Goal: Information Seeking & Learning: Learn about a topic

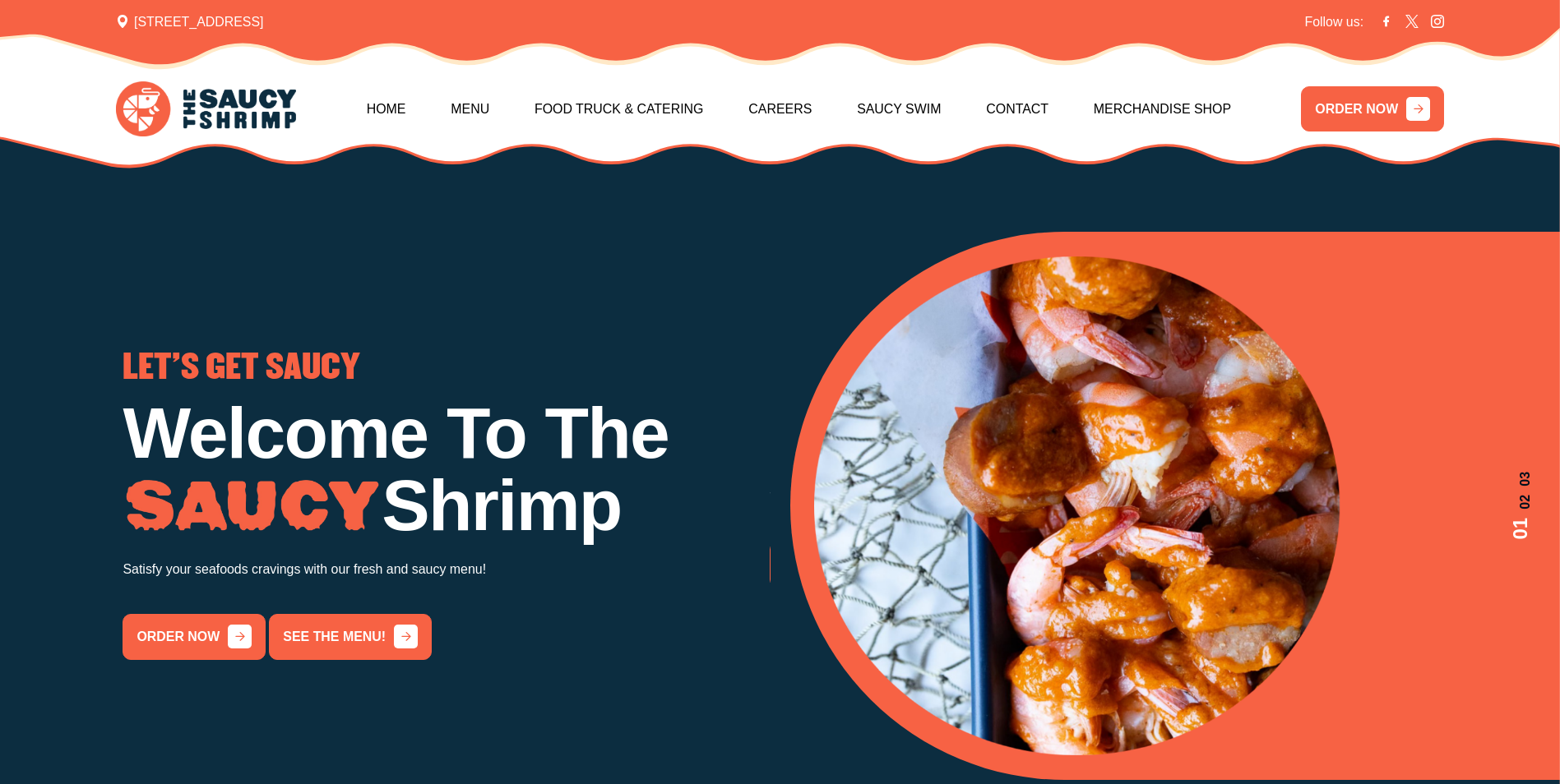
drag, startPoint x: 490, startPoint y: 111, endPoint x: 505, endPoint y: 140, distance: 32.6
click at [489, 111] on link "Menu" at bounding box center [469, 109] width 38 height 70
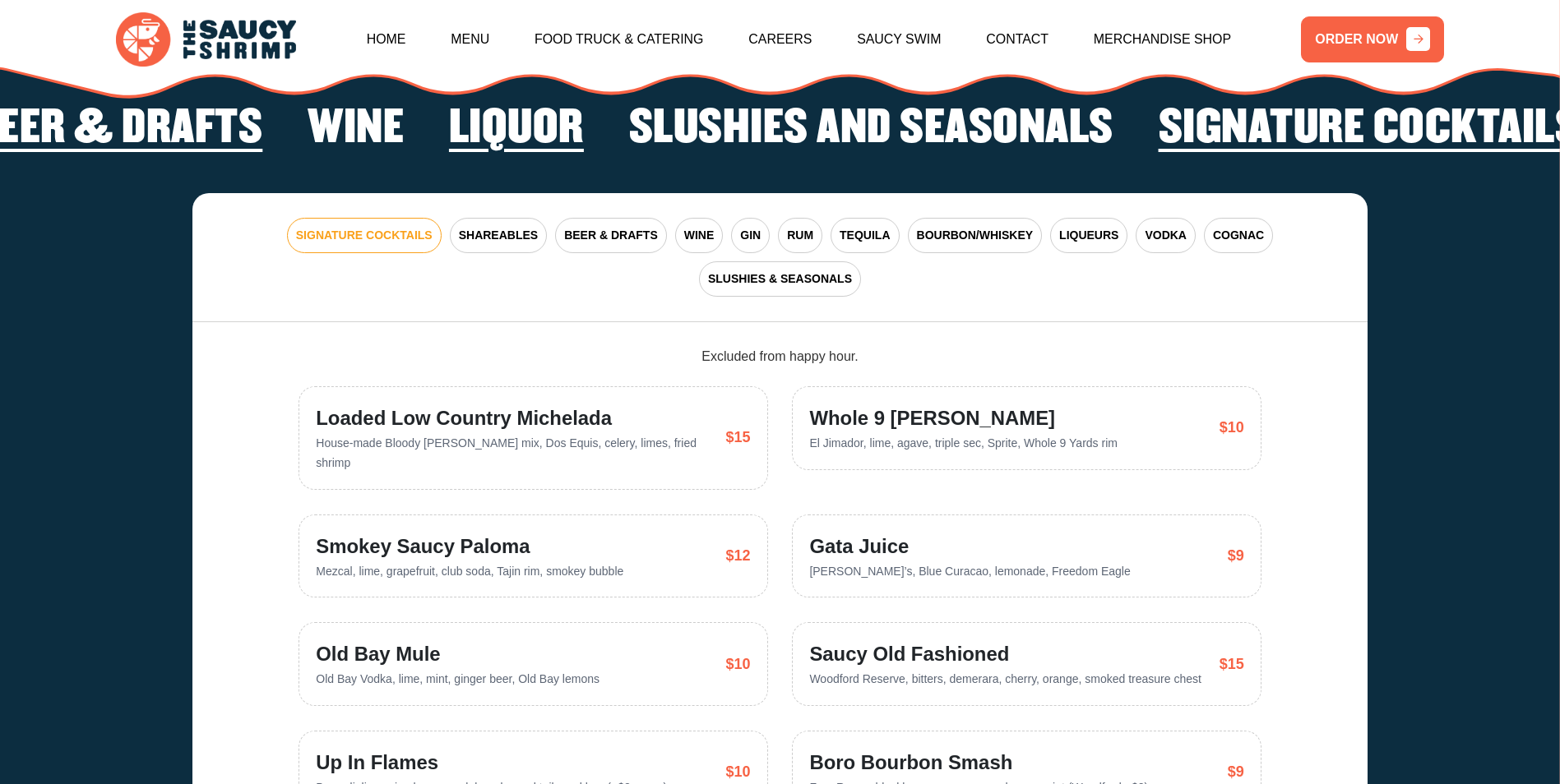
scroll to position [3399, 0]
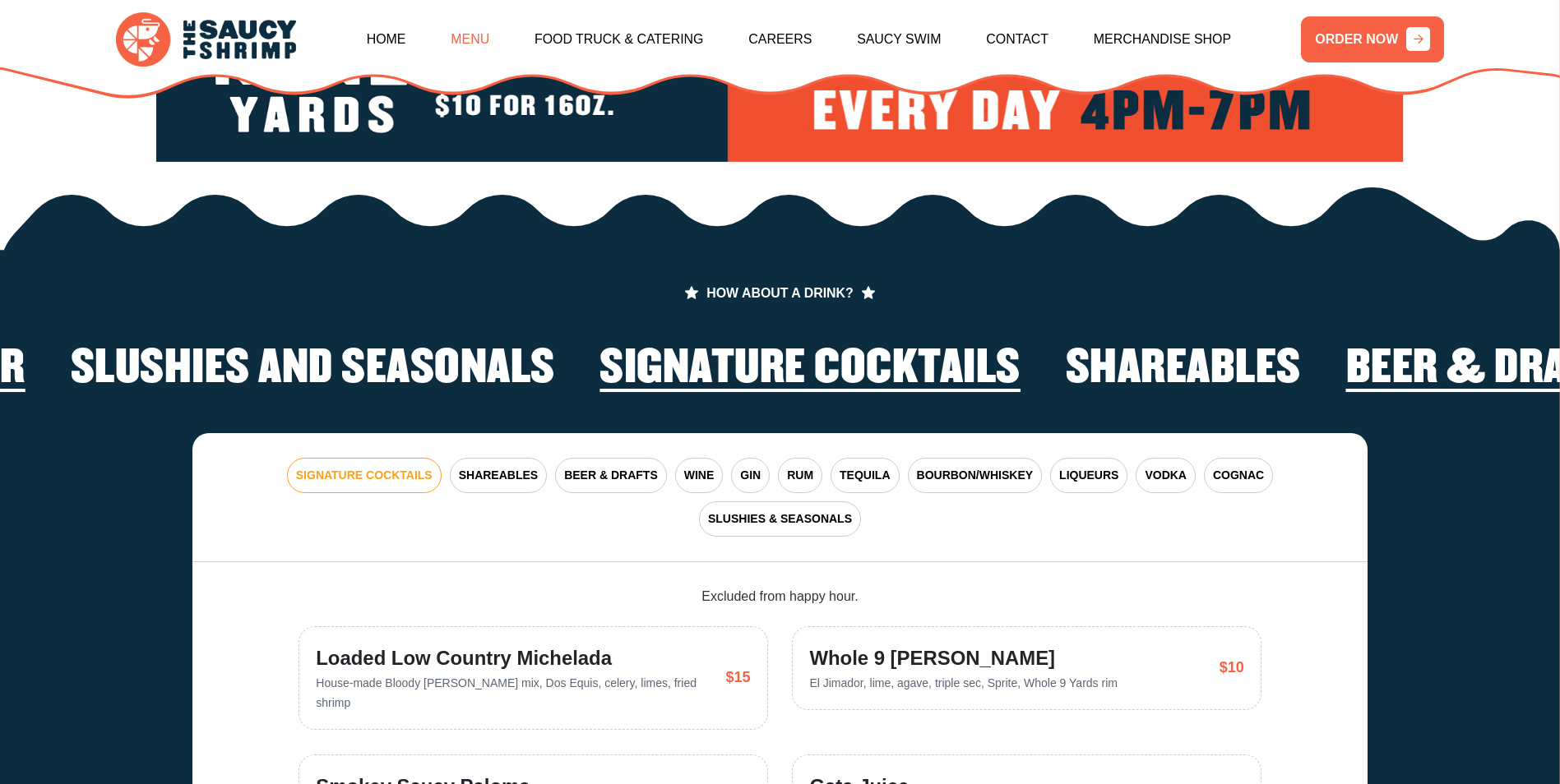
click at [489, 40] on link "Menu" at bounding box center [469, 39] width 38 height 70
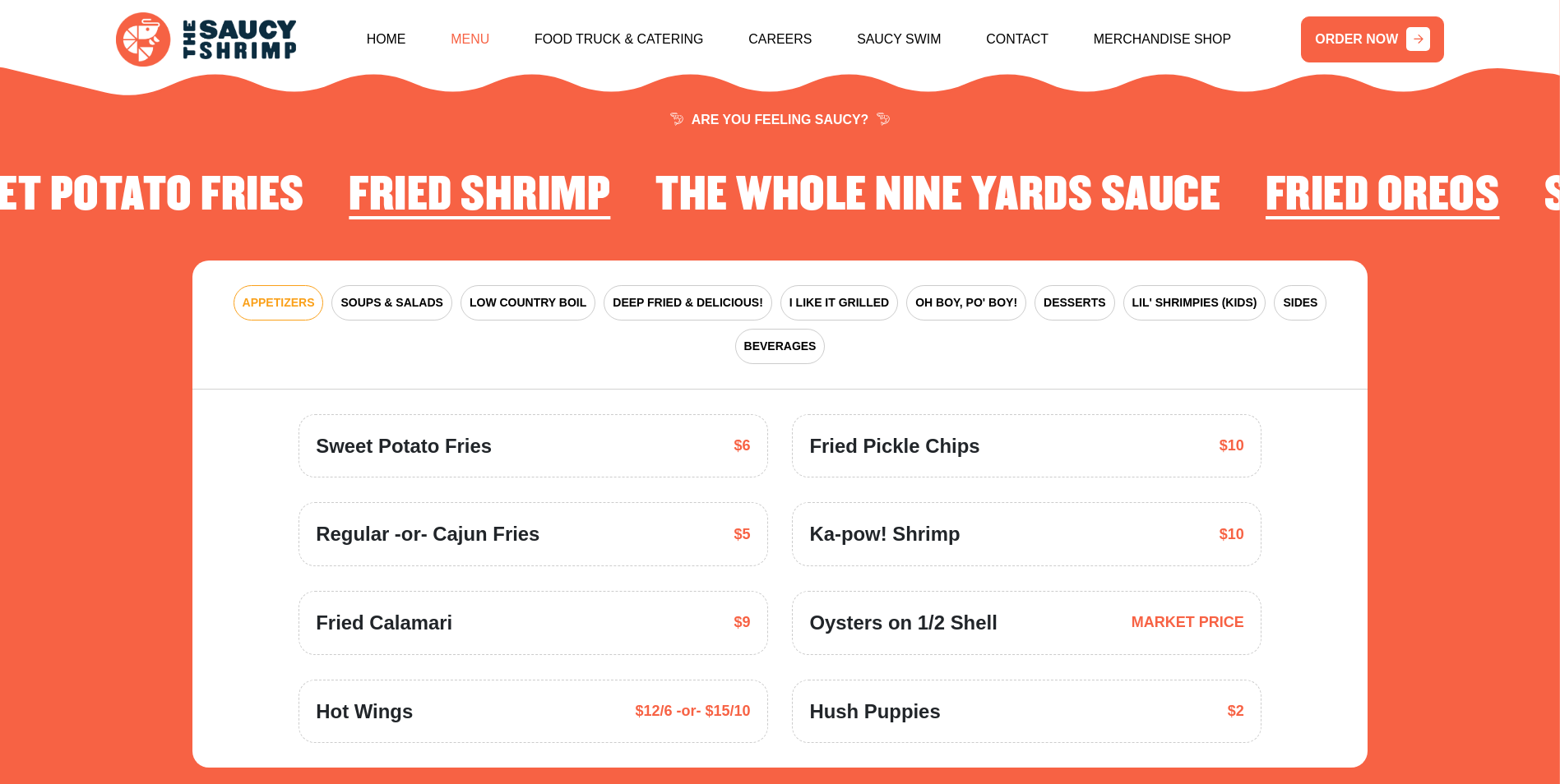
scroll to position [2414, 0]
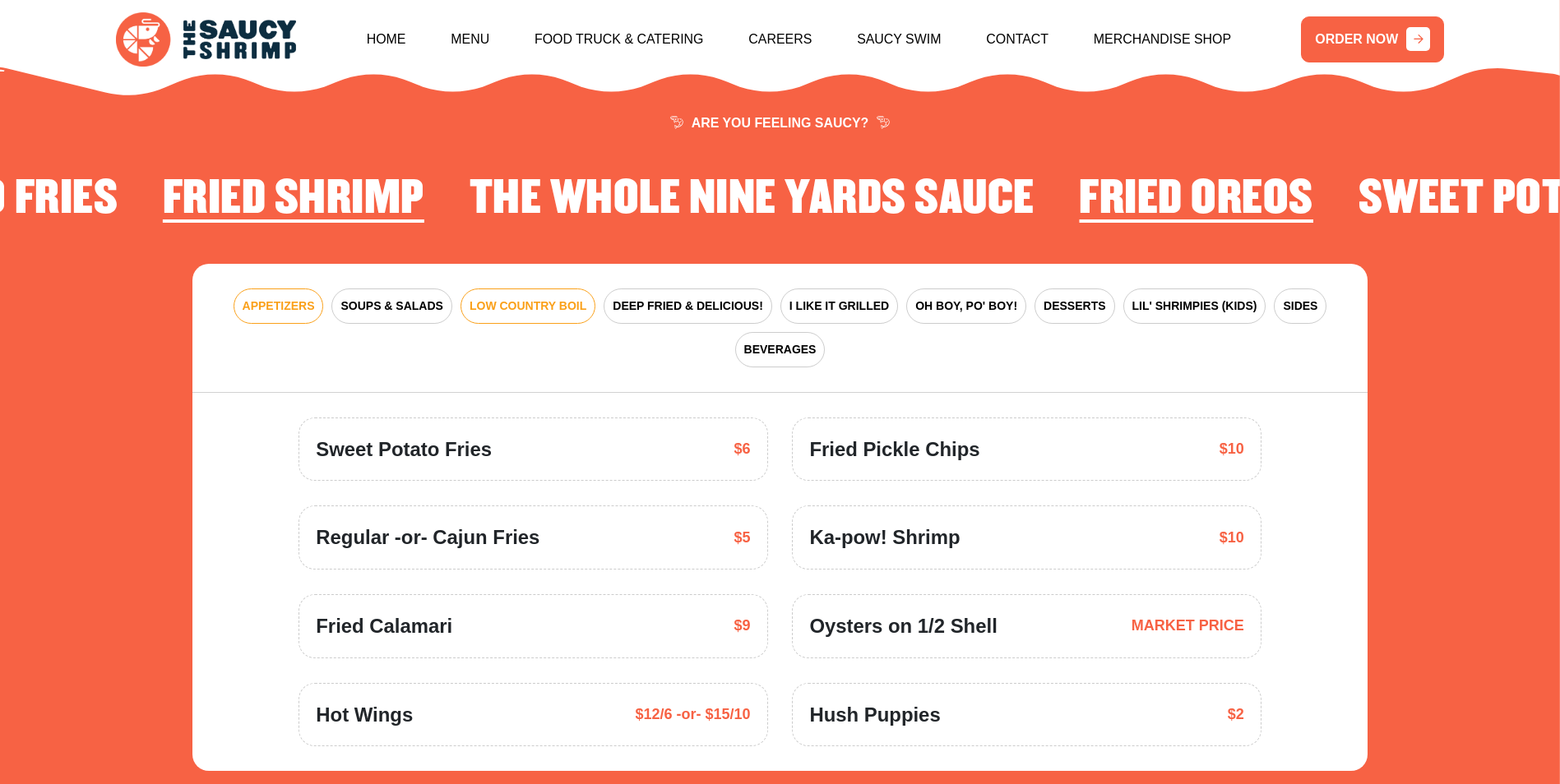
click at [531, 288] on button "LOW COUNTRY BOIL" at bounding box center [527, 306] width 135 height 36
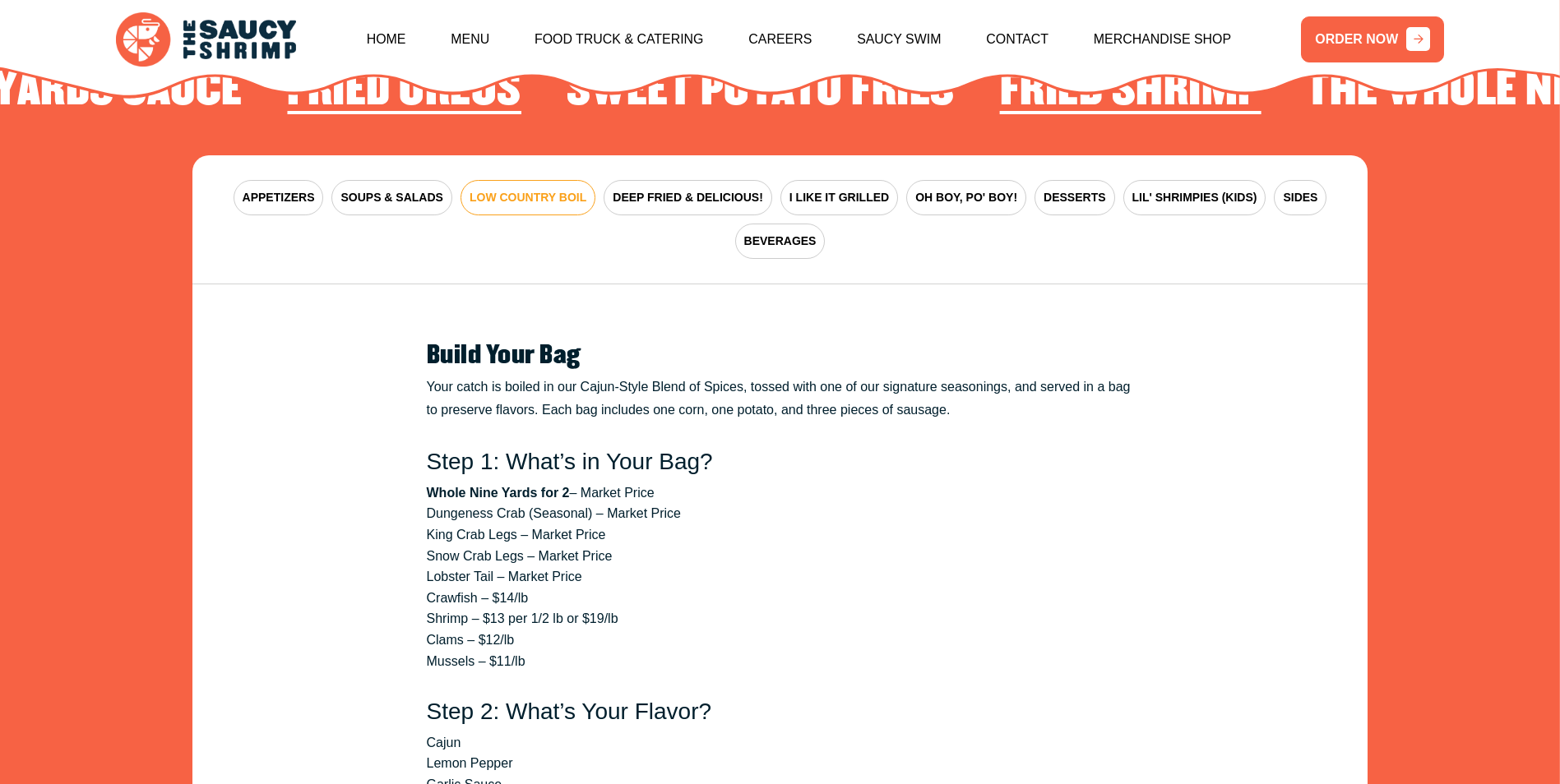
scroll to position [2578, 0]
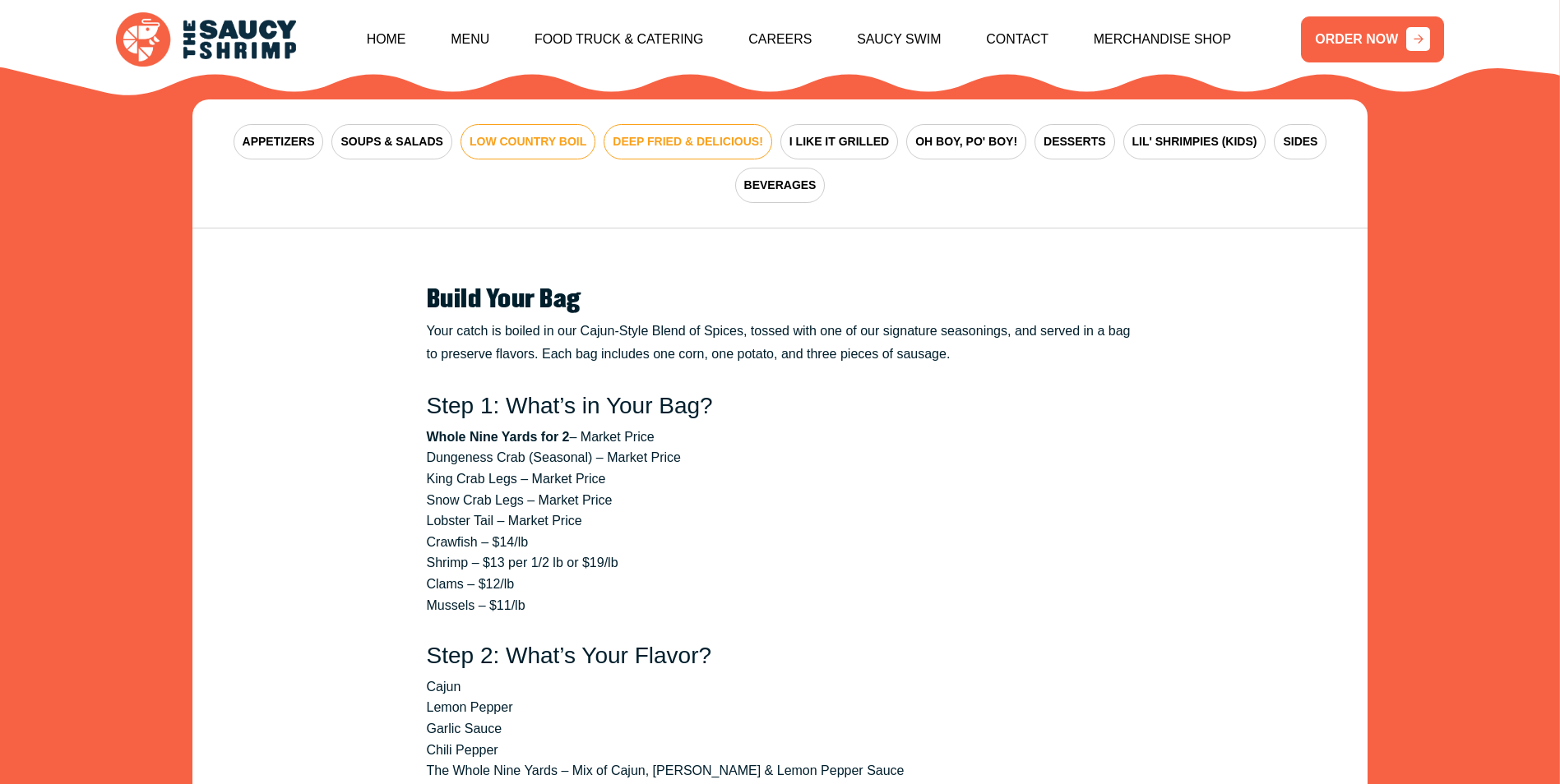
click at [690, 133] on span "DEEP FRIED & DELICIOUS!" at bounding box center [687, 141] width 151 height 17
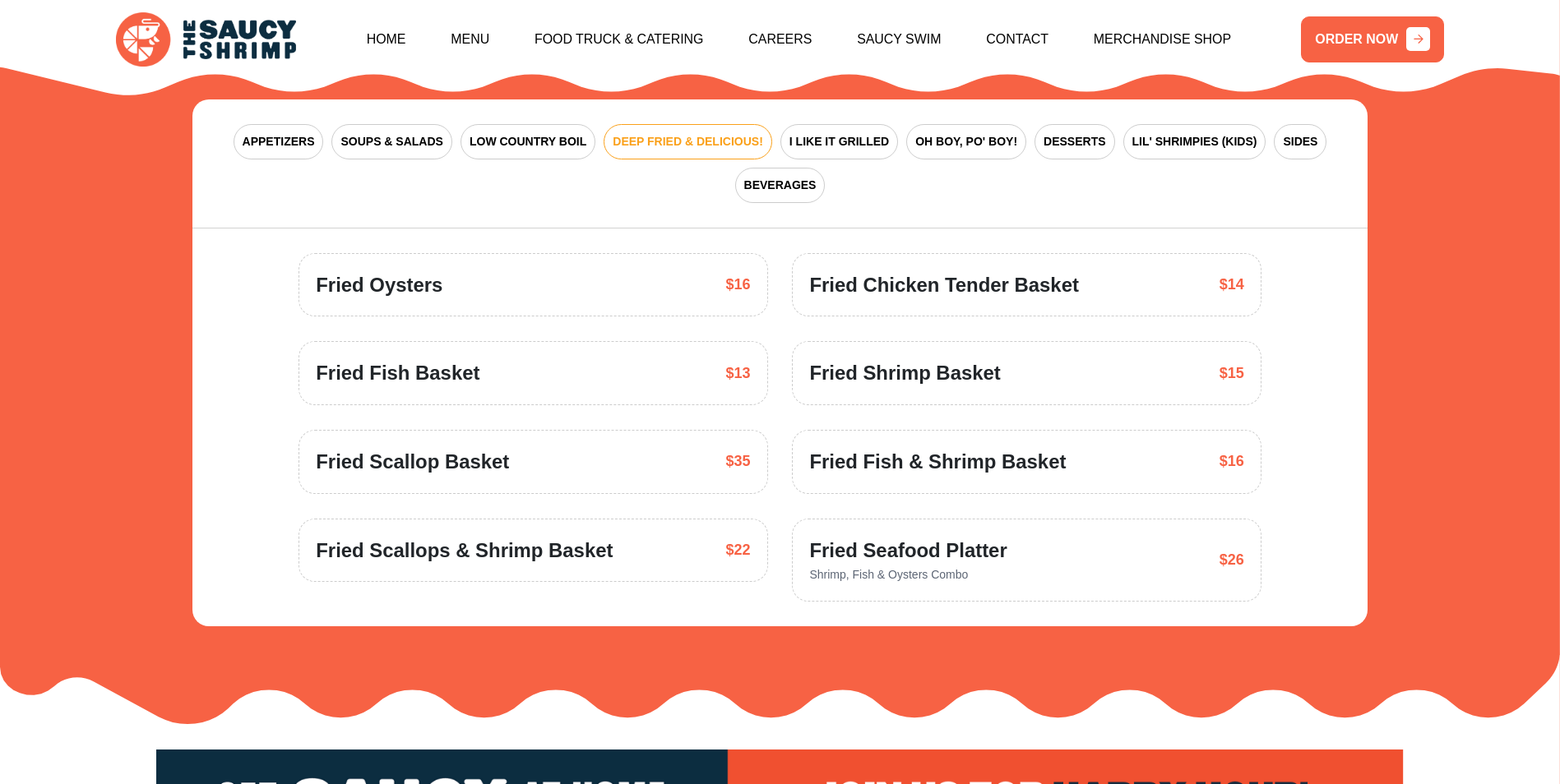
scroll to position [2414, 0]
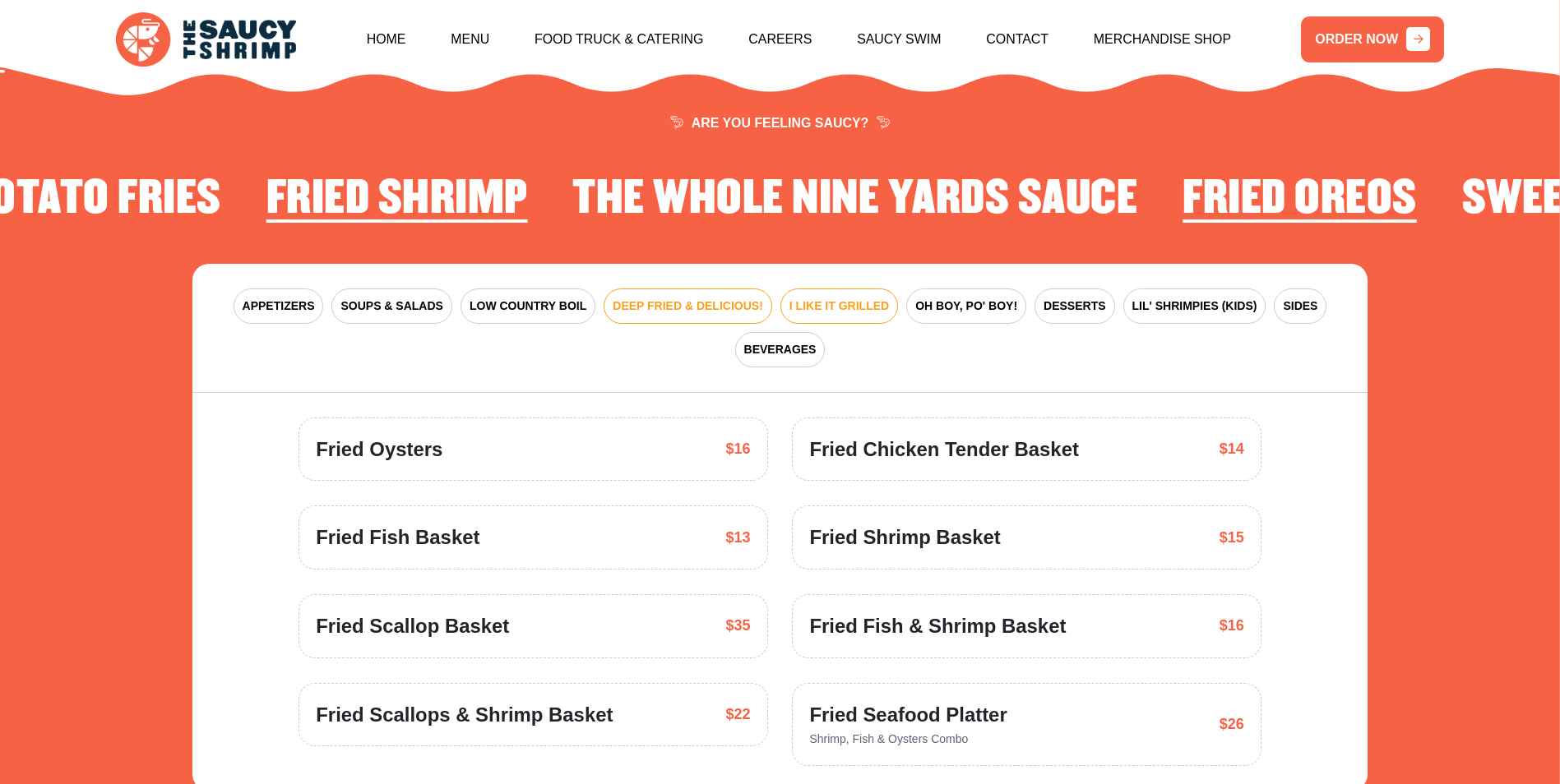
click at [799, 298] on span "I LIKE IT GRILLED" at bounding box center [838, 306] width 99 height 17
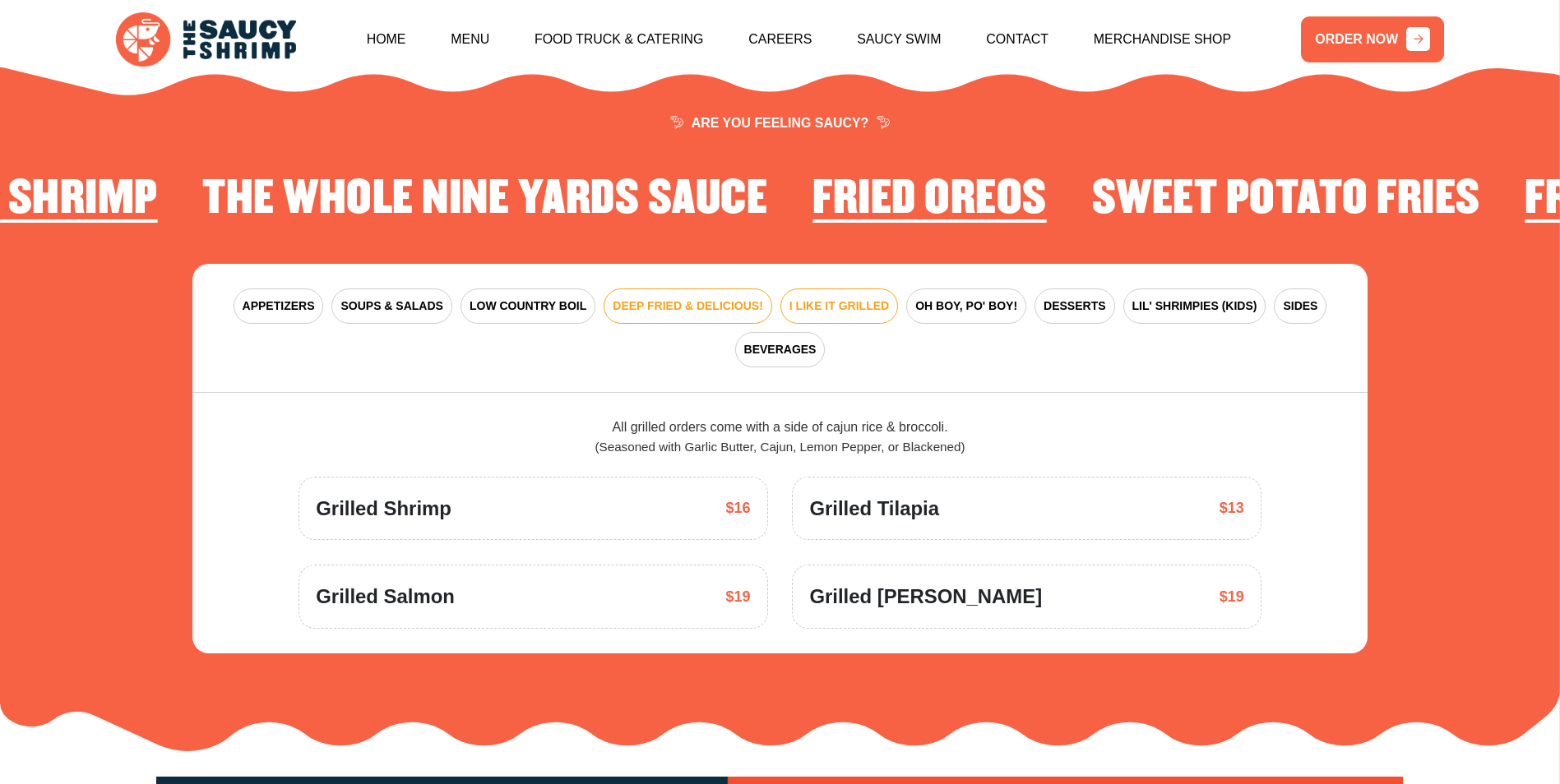
click at [680, 298] on span "DEEP FRIED & DELICIOUS!" at bounding box center [687, 306] width 151 height 17
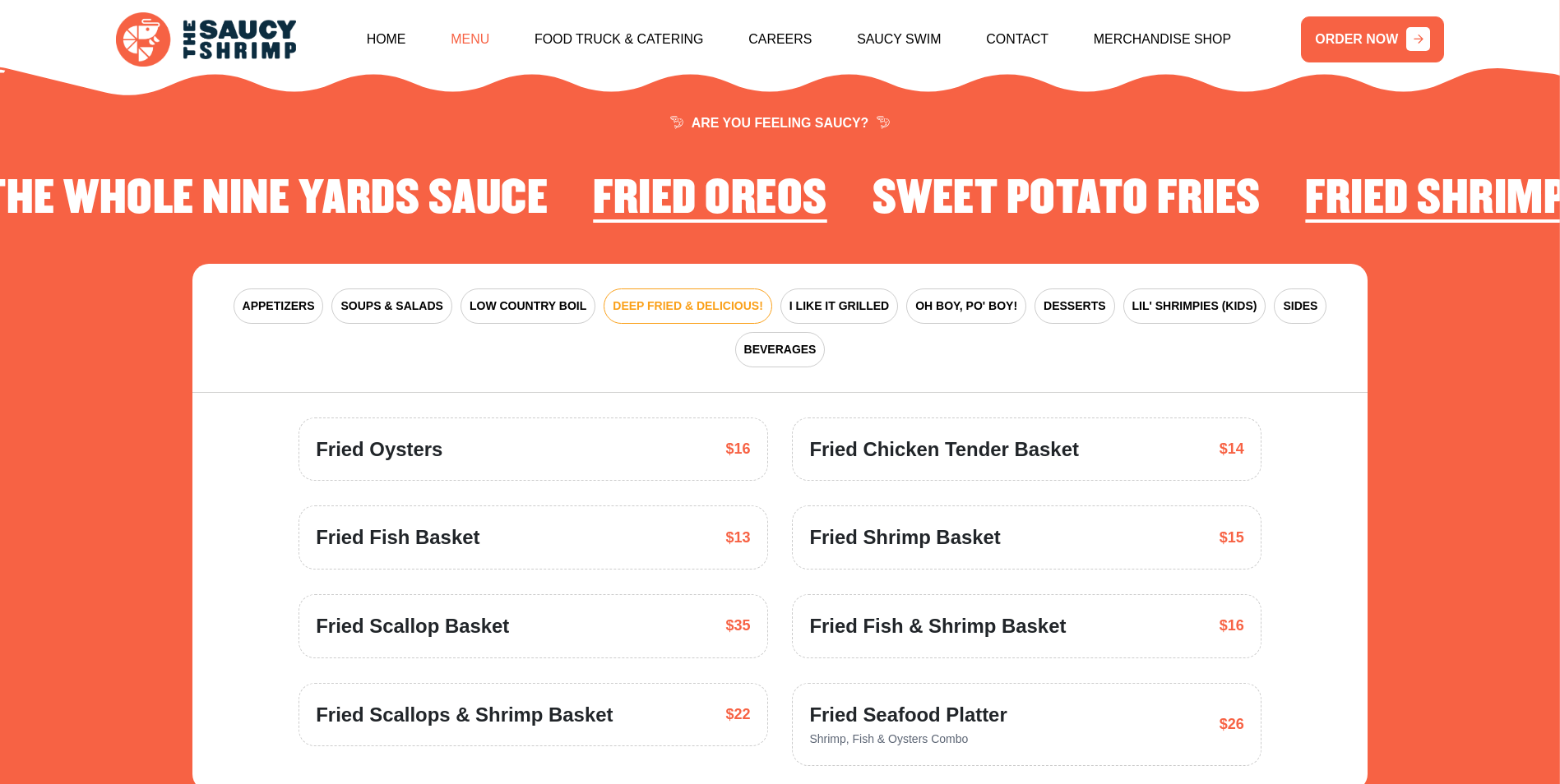
click at [489, 37] on link "Menu" at bounding box center [469, 39] width 38 height 70
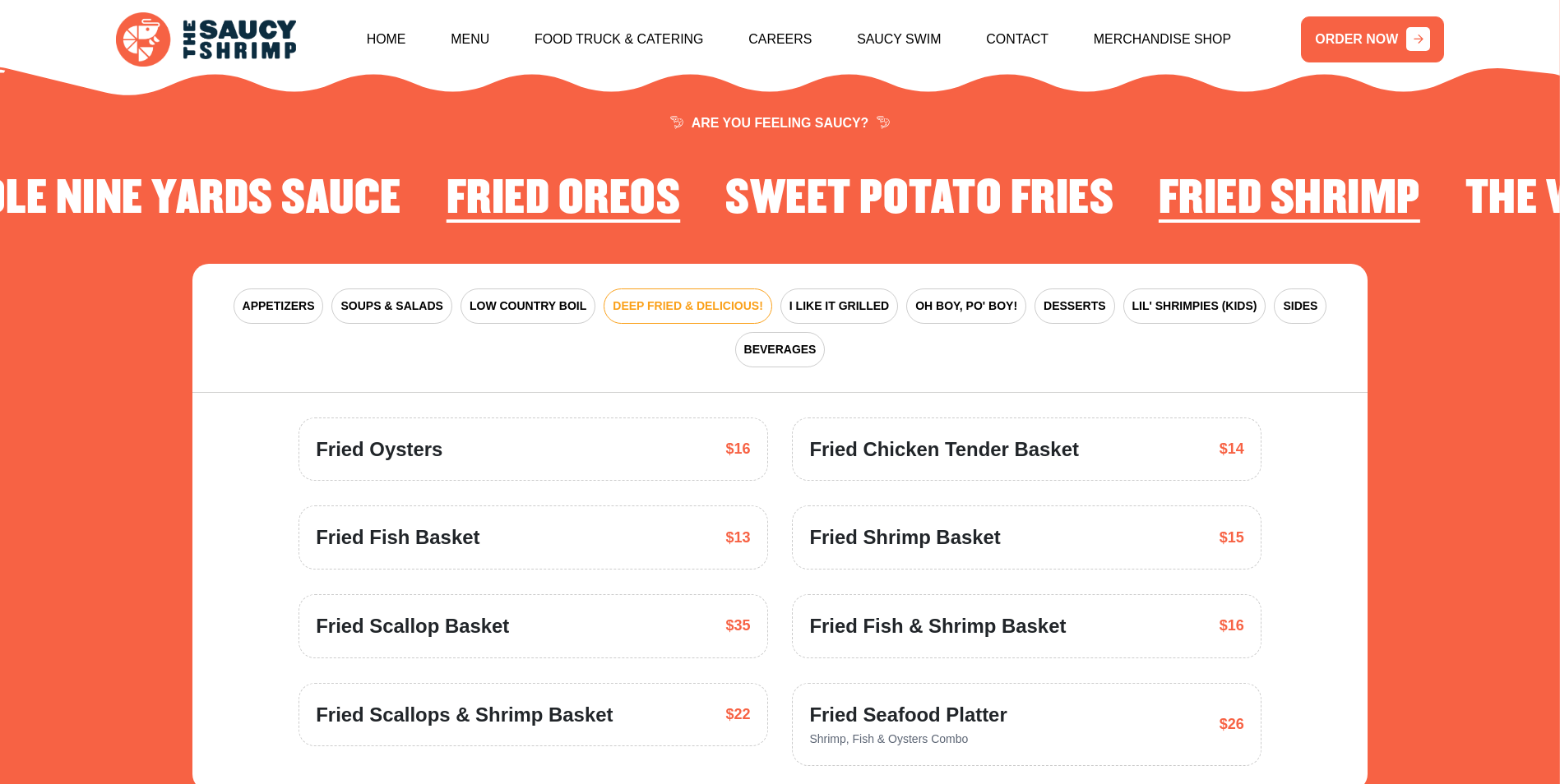
click at [469, 43] on nav "Home Menu Food Truck & Catering Careers Saucy Swim Contact Merchandise Shop" at bounding box center [799, 39] width 864 height 70
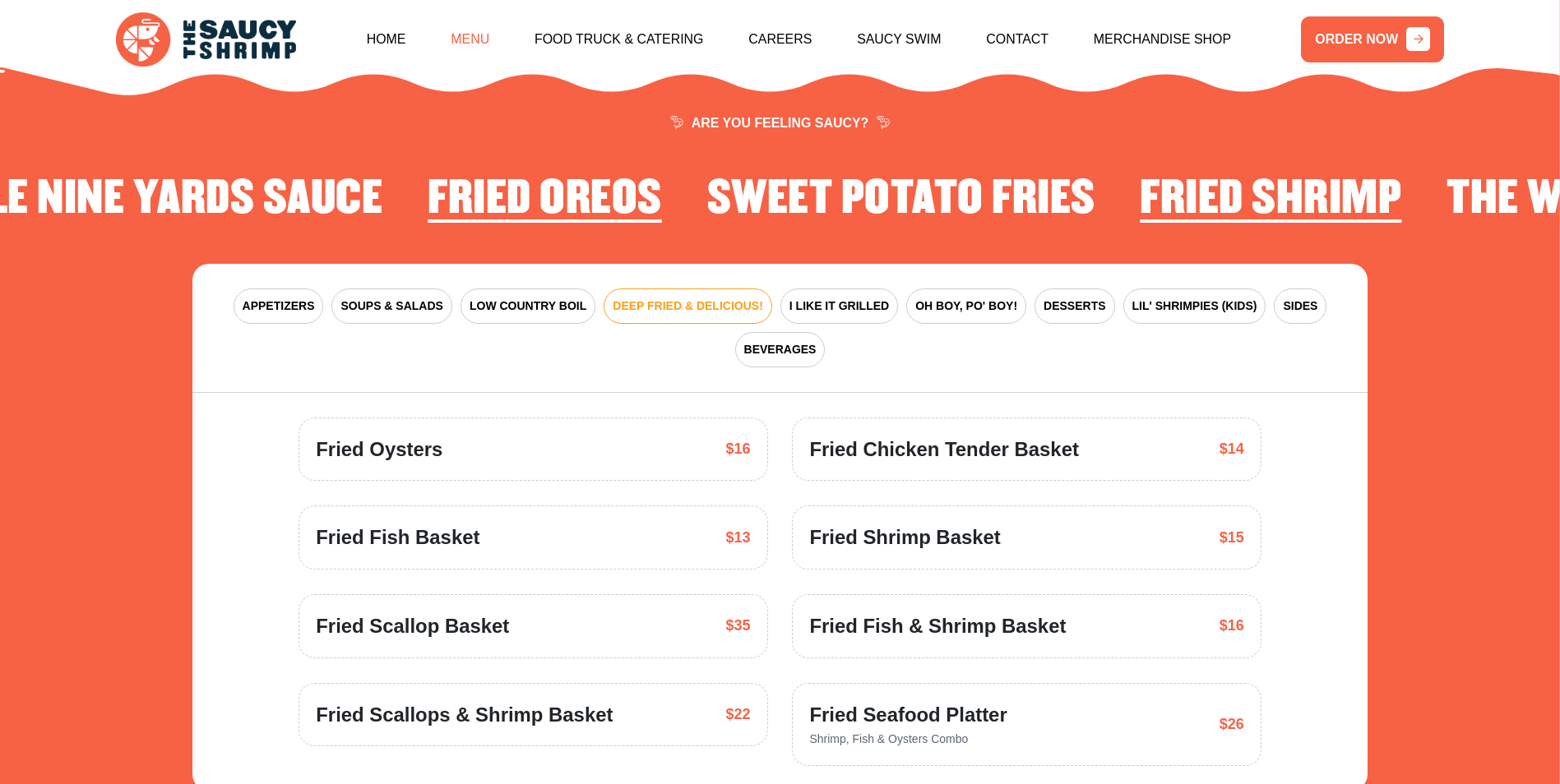
click at [488, 36] on link "Menu" at bounding box center [469, 39] width 38 height 70
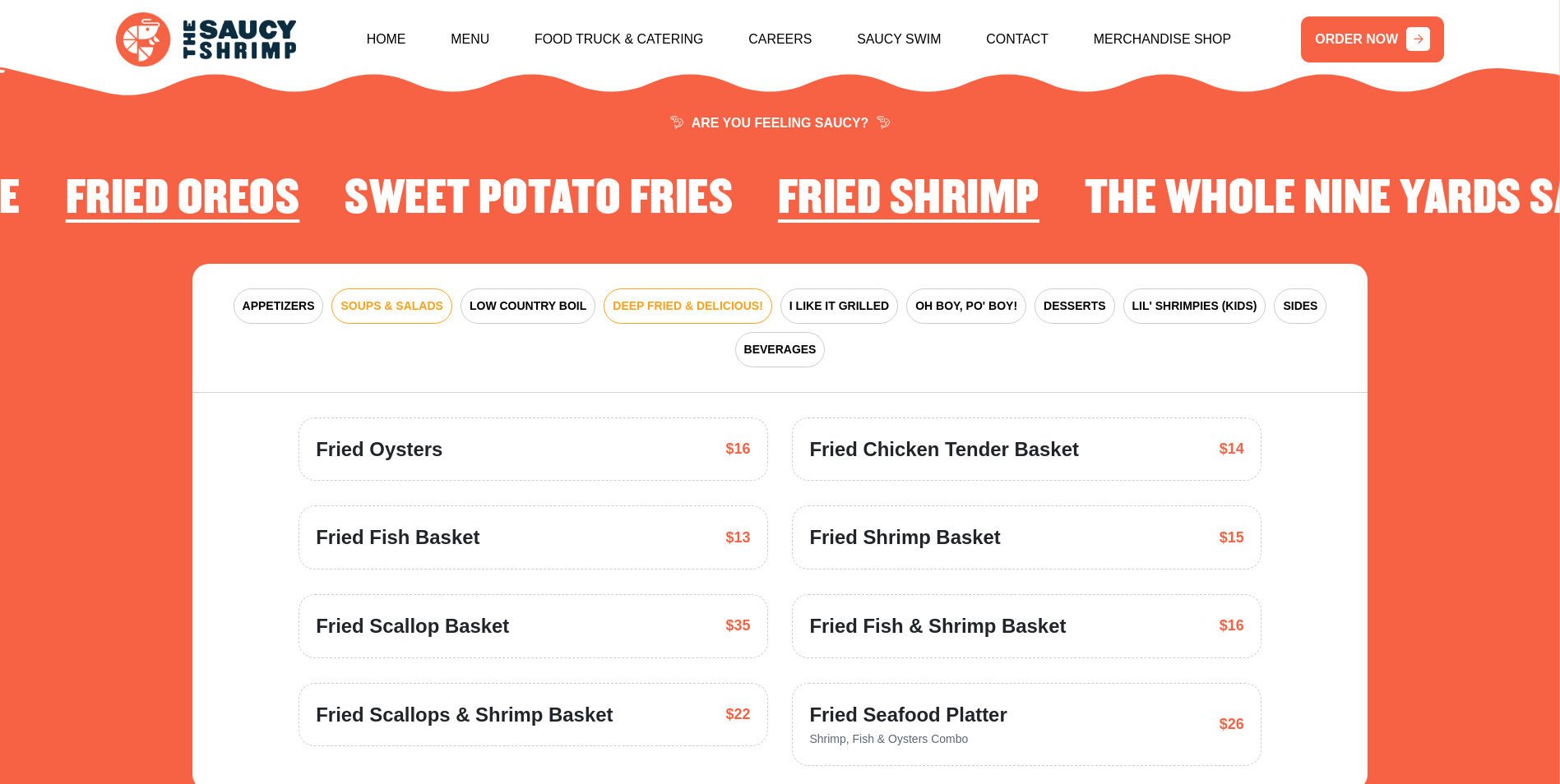
click at [361, 298] on span "SOUPS & SALADS" at bounding box center [391, 306] width 102 height 17
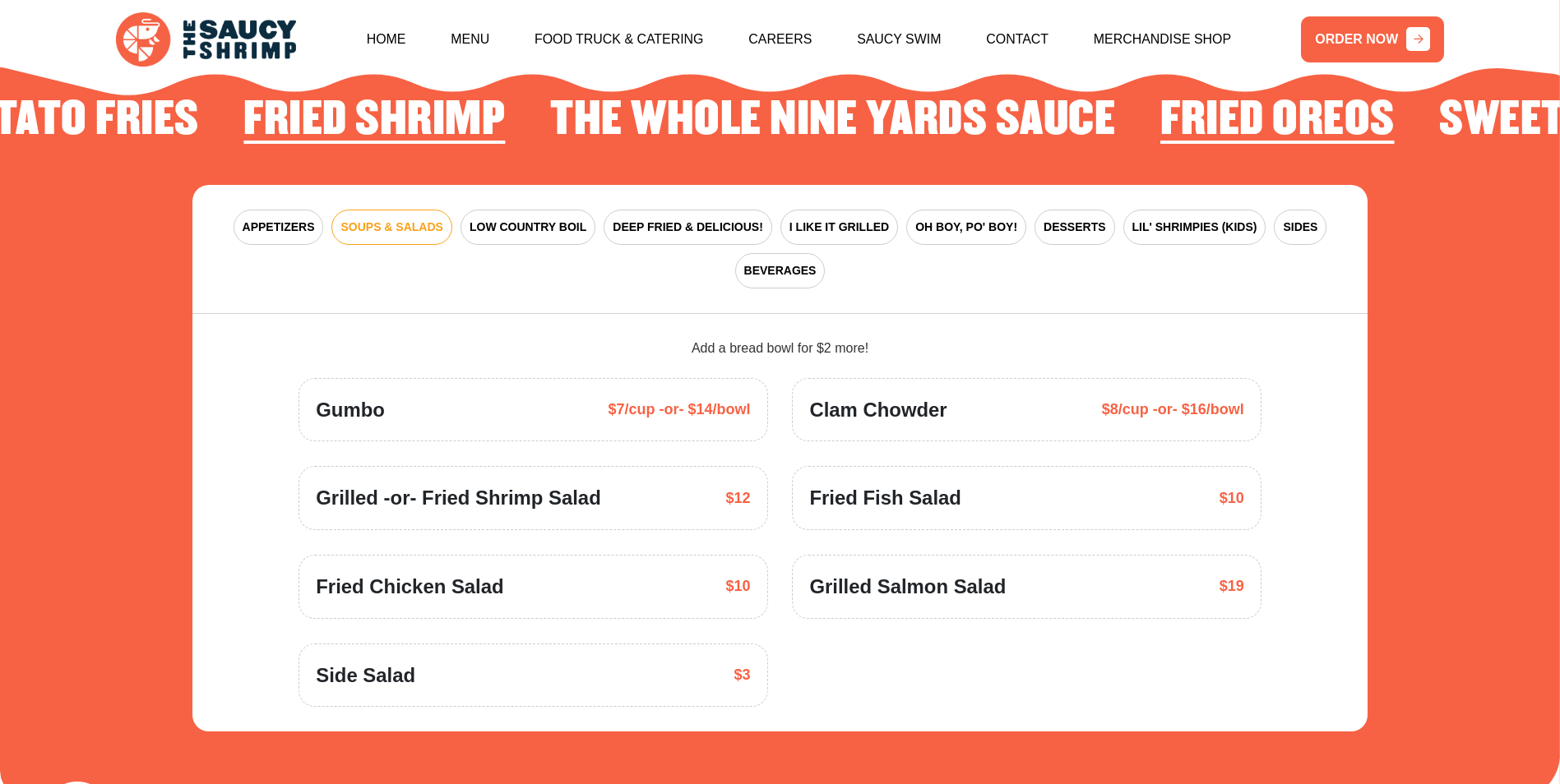
scroll to position [2578, 0]
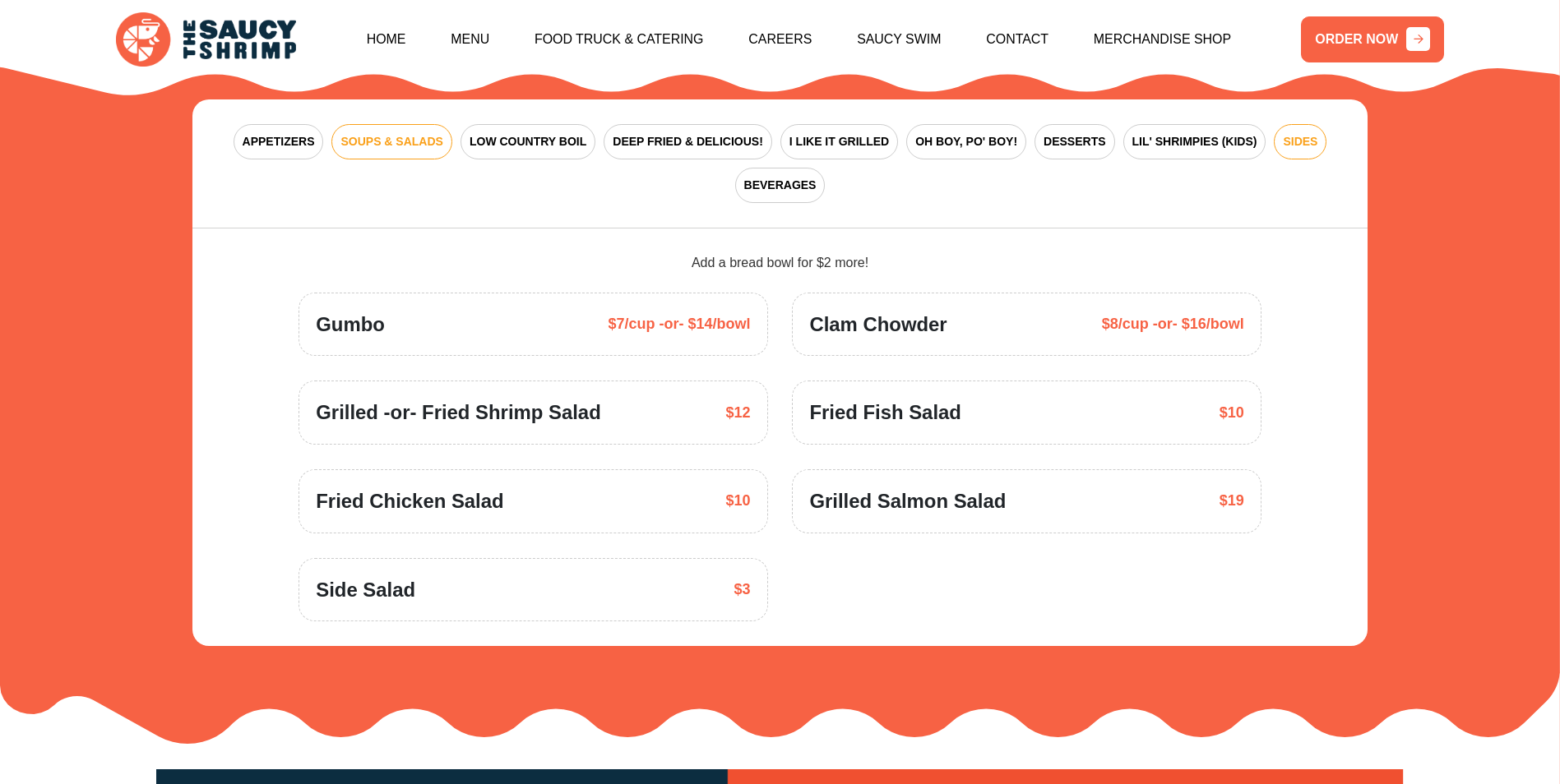
click at [1282, 133] on span "SIDES" at bounding box center [1299, 141] width 35 height 17
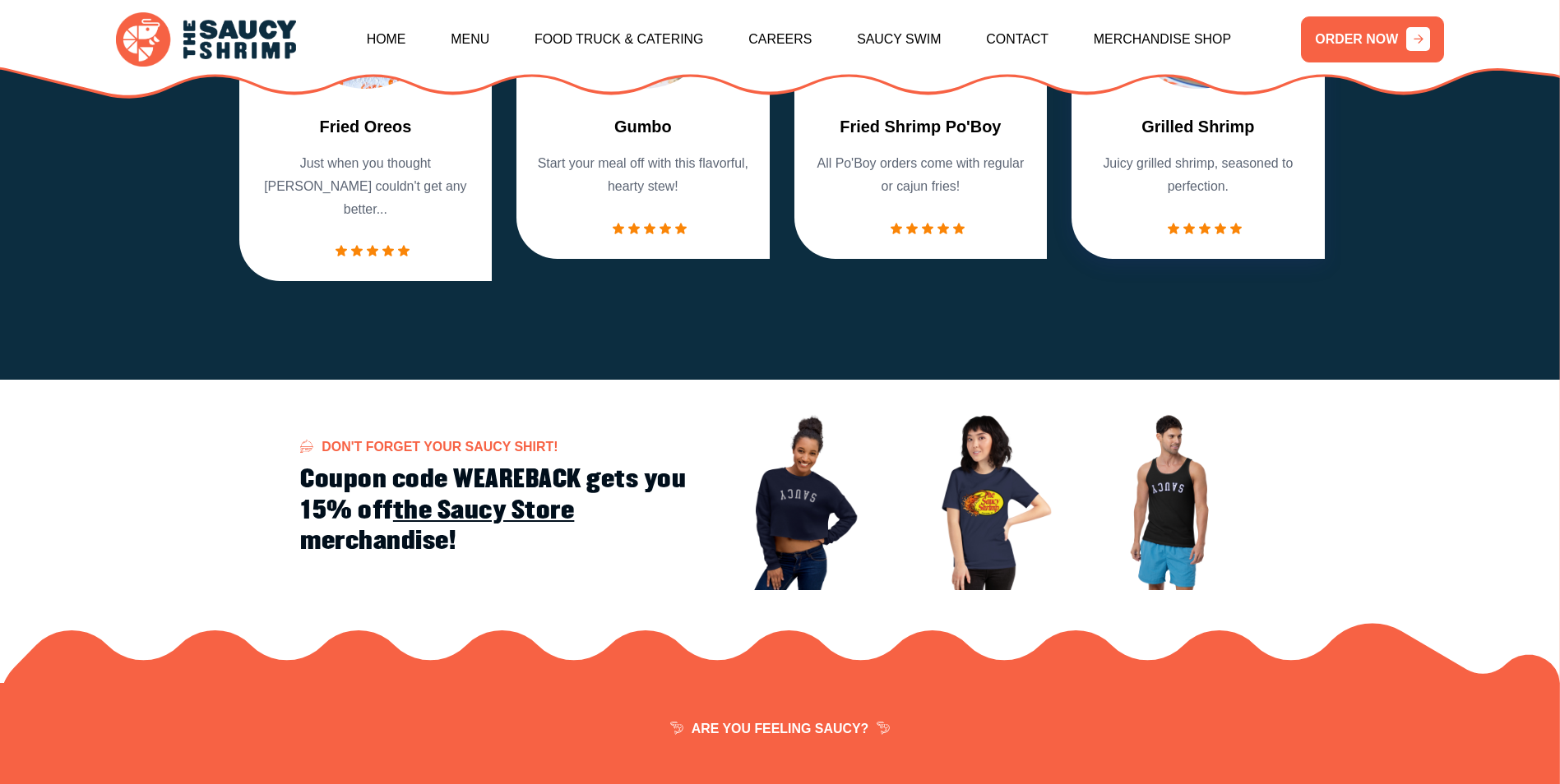
scroll to position [1479, 0]
